Goal: Information Seeking & Learning: Learn about a topic

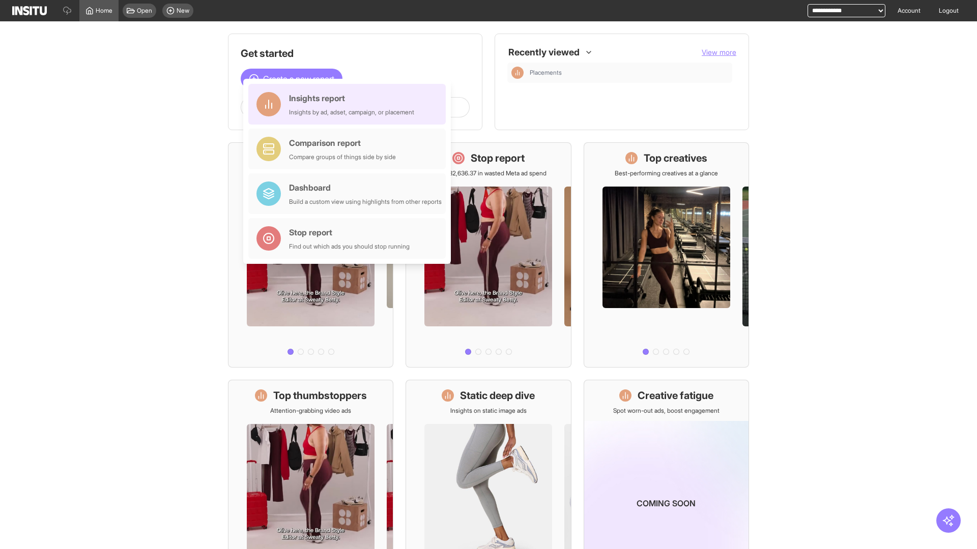
click at [349, 104] on div "Insights report Insights by ad, adset, campaign, or placement" at bounding box center [351, 104] width 125 height 24
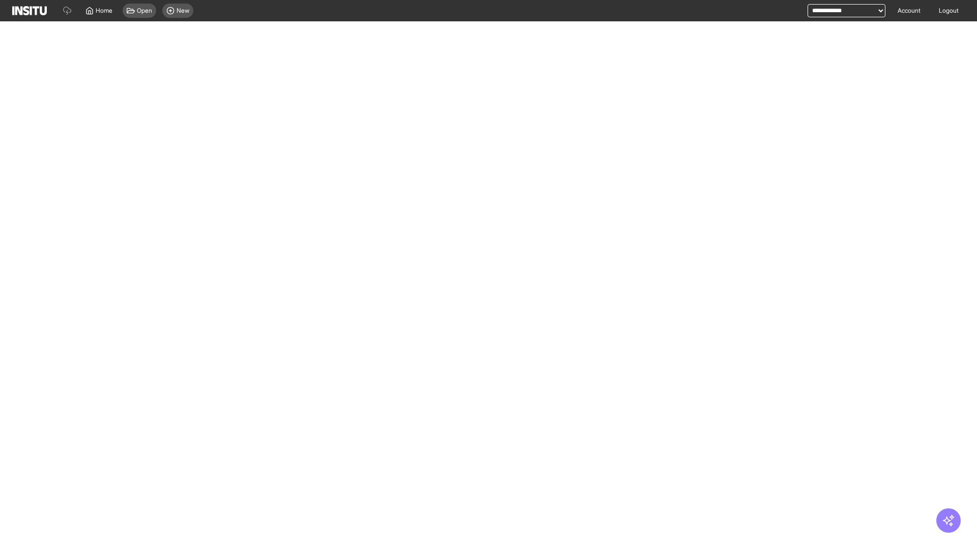
select select "**"
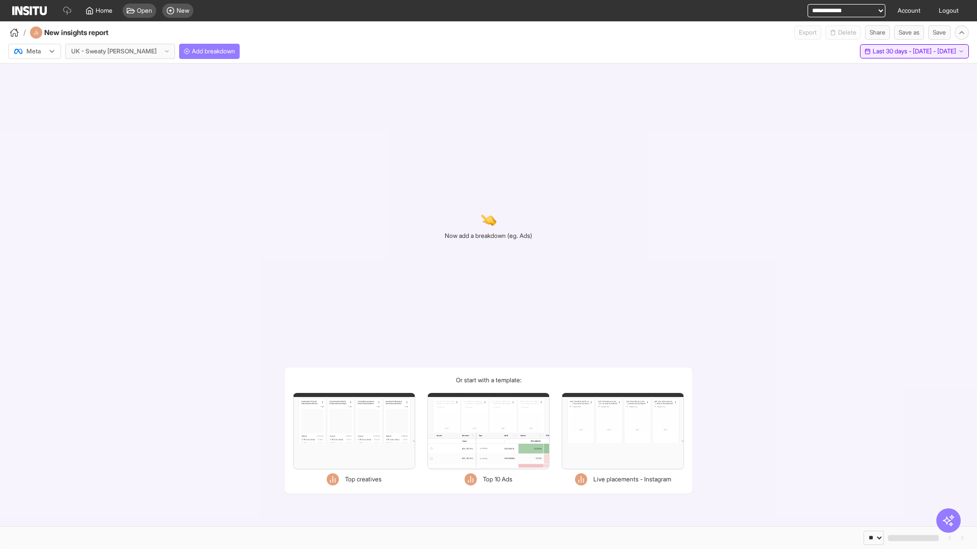
click at [901, 51] on span "Last 30 days - [DATE] - [DATE]" at bounding box center [913, 51] width 83 height 8
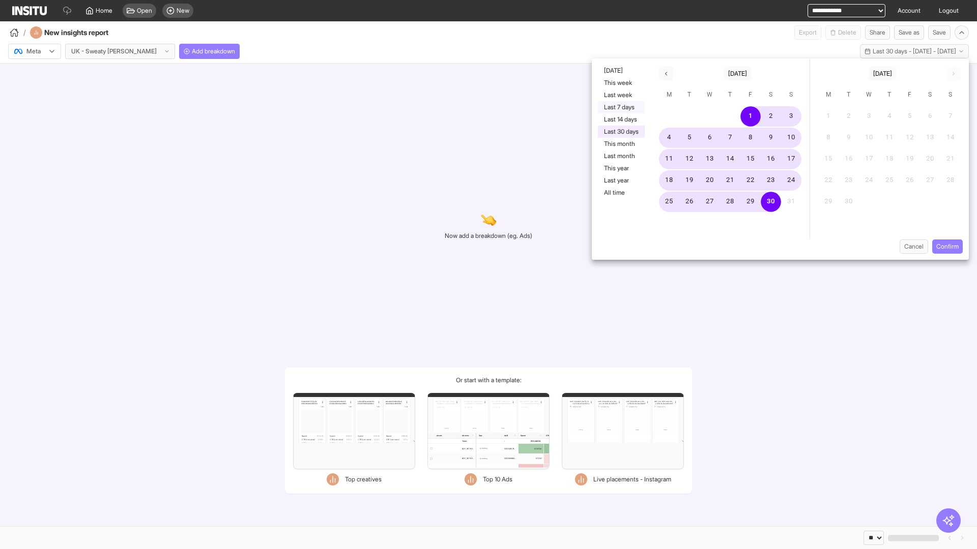
click at [620, 107] on button "Last 7 days" at bounding box center [621, 107] width 47 height 12
